Goal: Information Seeking & Learning: Learn about a topic

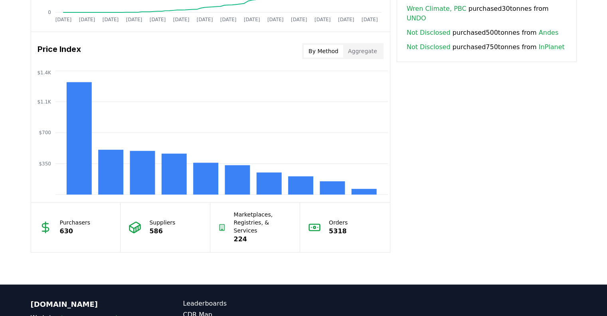
scroll to position [639, 0]
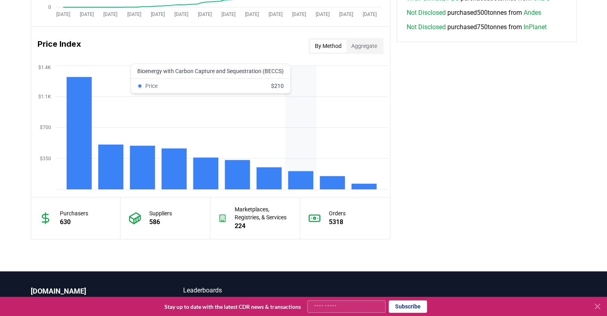
click at [299, 181] on rect at bounding box center [300, 180] width 25 height 18
click at [301, 180] on rect at bounding box center [300, 180] width 25 height 18
click at [293, 177] on rect at bounding box center [300, 180] width 25 height 18
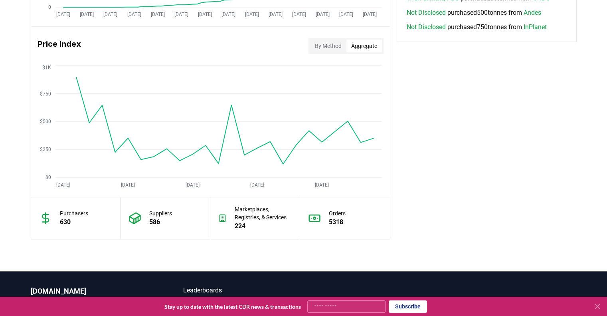
click at [355, 42] on button "Aggregate" at bounding box center [365, 46] width 36 height 13
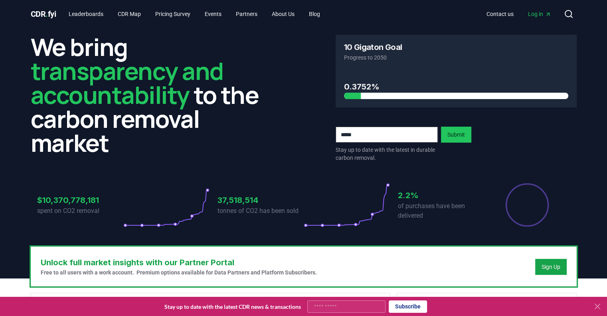
scroll to position [0, 0]
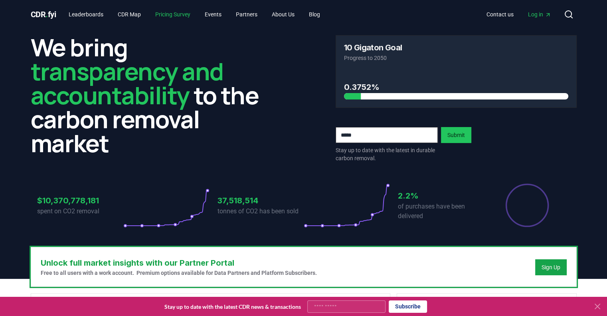
click at [171, 13] on link "Pricing Survey" at bounding box center [173, 14] width 48 height 14
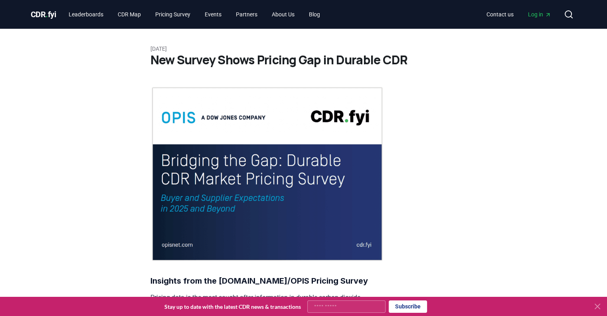
click at [42, 12] on span "CDR . fyi" at bounding box center [44, 15] width 26 height 10
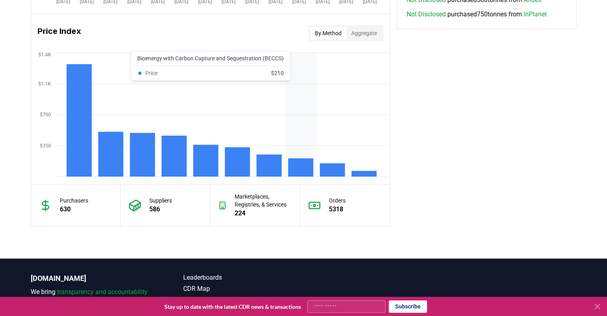
scroll to position [639, 0]
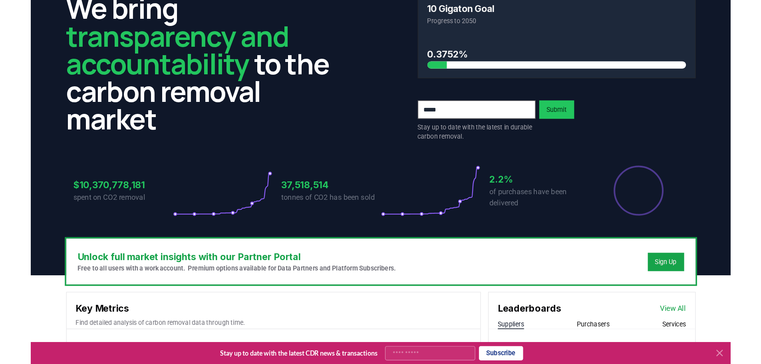
scroll to position [0, 0]
